Goal: Task Accomplishment & Management: Use online tool/utility

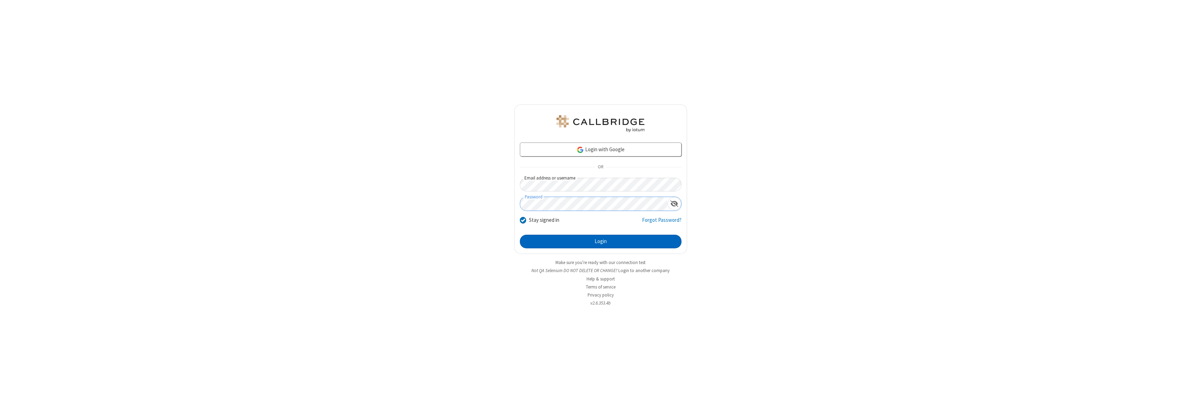
click at [601, 241] on button "Login" at bounding box center [601, 242] width 162 height 14
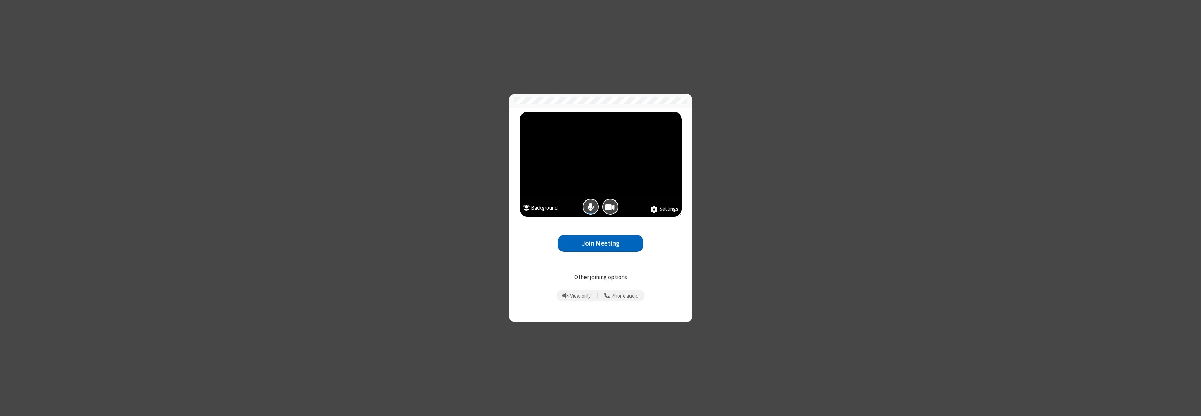
click at [601, 243] on button "Join Meeting" at bounding box center [601, 243] width 86 height 17
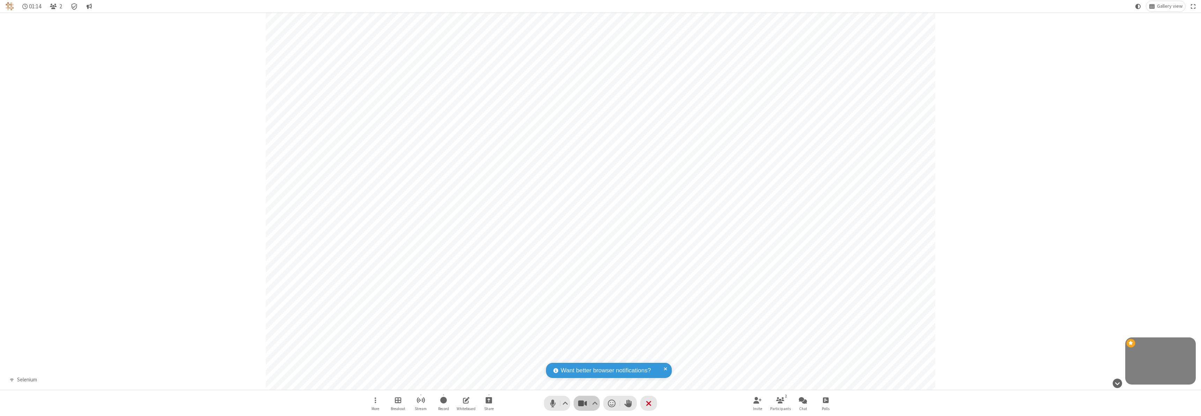
click at [587, 403] on span "Stop video (⌘+Shift+V)" at bounding box center [582, 403] width 10 height 10
click at [587, 403] on span "Start video (⌘+Shift+V)" at bounding box center [582, 403] width 10 height 10
